Goal: Information Seeking & Learning: Learn about a topic

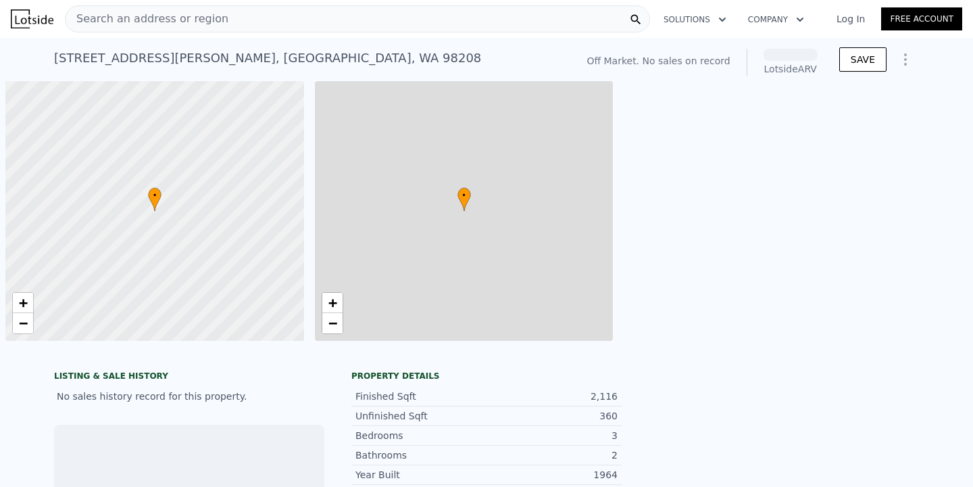
scroll to position [0, 5]
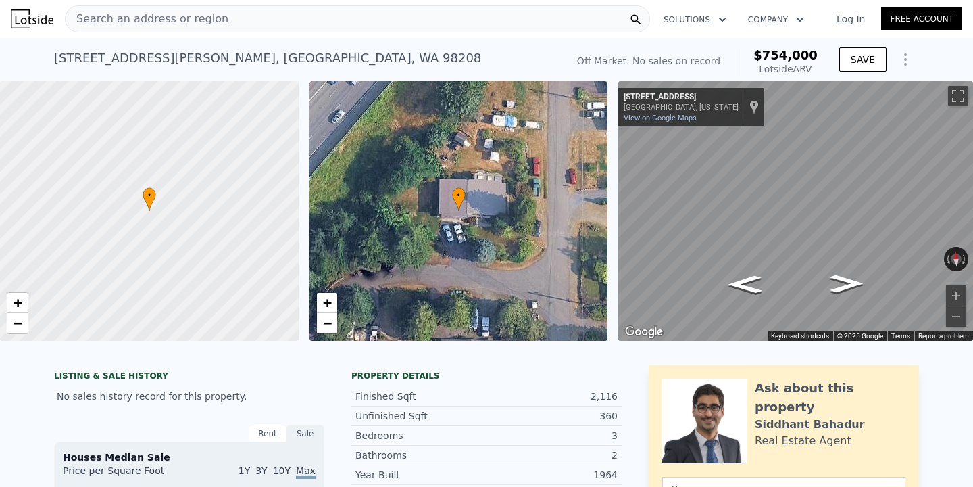
click at [355, 17] on div "Search an address or region" at bounding box center [357, 18] width 585 height 27
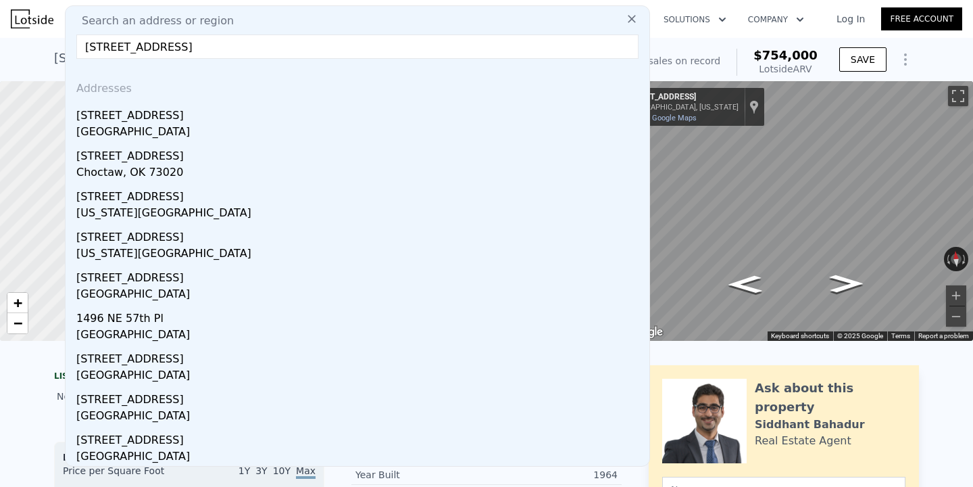
type input "[STREET_ADDRESS]"
click at [240, 105] on div "[STREET_ADDRESS]" at bounding box center [360, 113] width 568 height 22
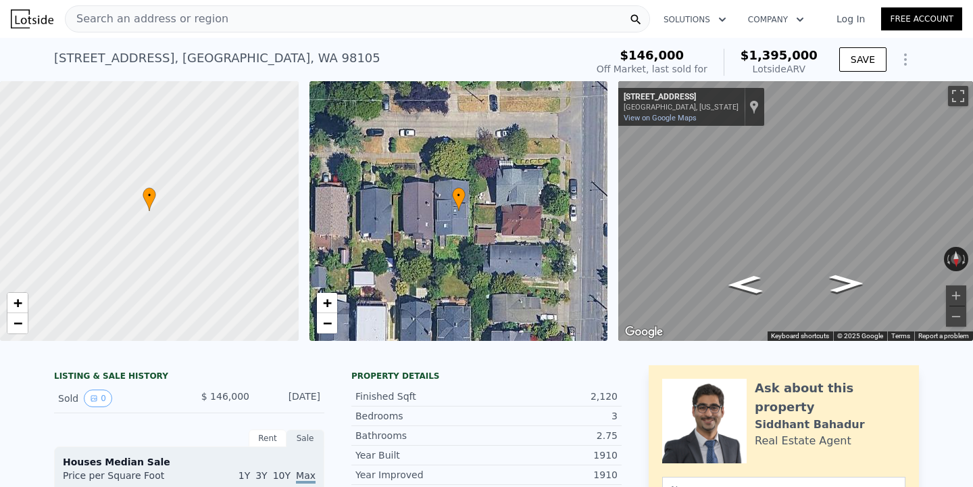
click at [283, 20] on div "Search an address or region" at bounding box center [357, 18] width 585 height 27
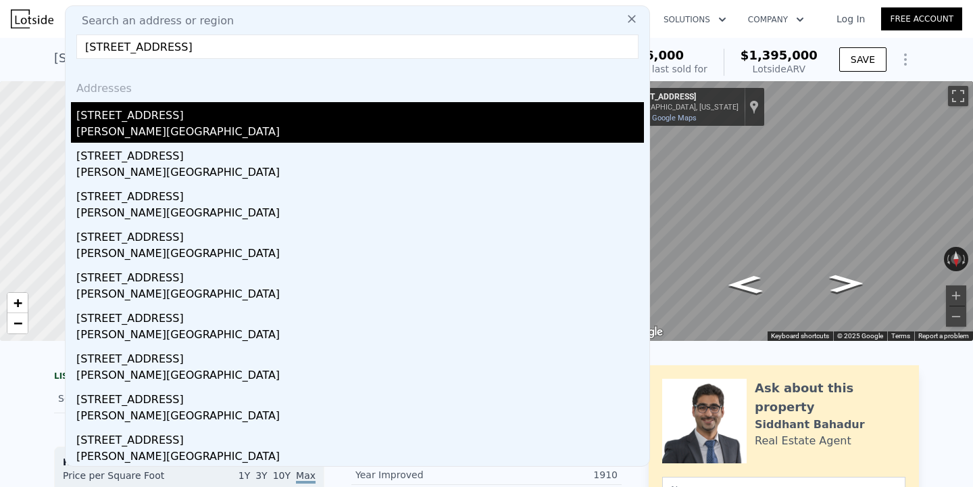
type input "[STREET_ADDRESS]"
click at [236, 109] on div "[STREET_ADDRESS]" at bounding box center [360, 113] width 568 height 22
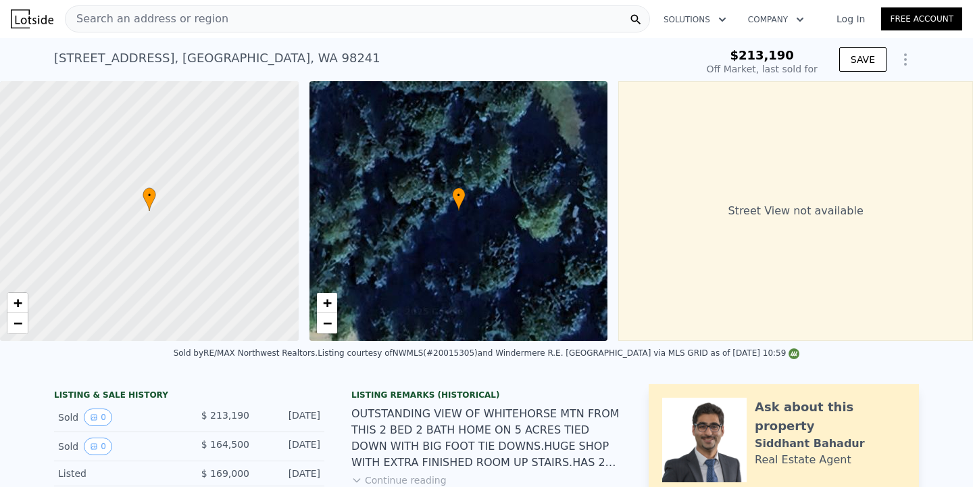
scroll to position [49, 0]
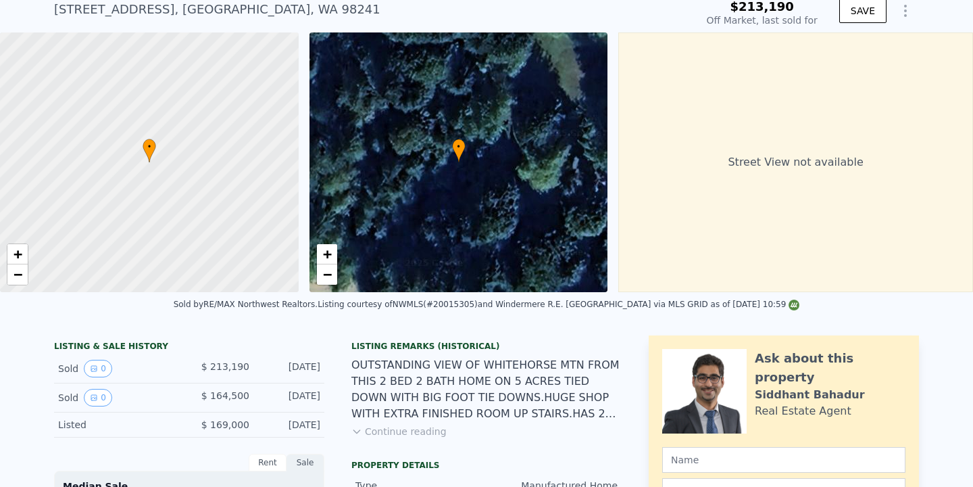
click at [403, 445] on div "Listing Remarks (Historical) OUTSTANDING VIEW OF WHITEHORSE MTN FROM THIS 2 BED…" at bounding box center [486, 398] width 270 height 114
click at [404, 439] on div "Listing Remarks (Historical) OUTSTANDING VIEW OF WHITEHORSE MTN FROM THIS 2 BED…" at bounding box center [486, 398] width 270 height 114
click at [404, 435] on button "Continue reading" at bounding box center [398, 431] width 95 height 14
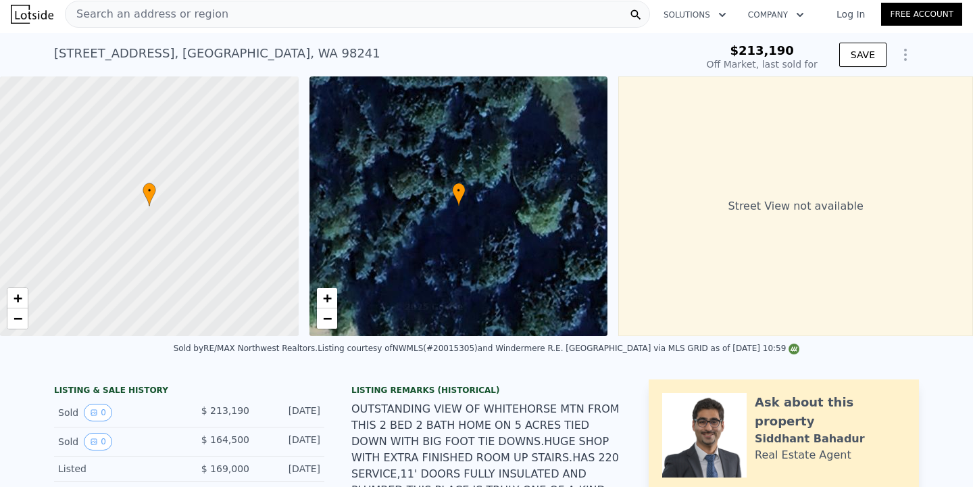
scroll to position [0, 0]
